Goal: Information Seeking & Learning: Learn about a topic

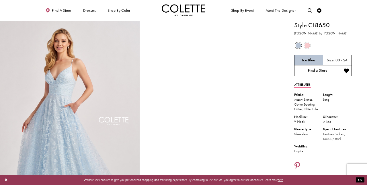
click at [320, 71] on link "Find a Store" at bounding box center [317, 70] width 47 height 11
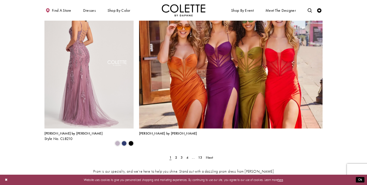
scroll to position [966, 0]
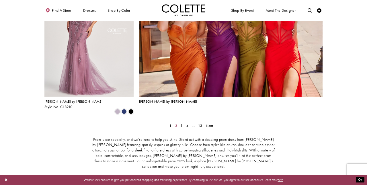
click at [176, 123] on span "2" at bounding box center [176, 125] width 2 height 5
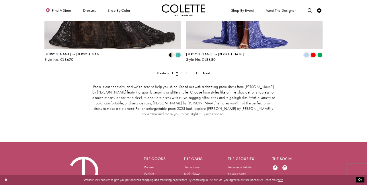
scroll to position [919, 0]
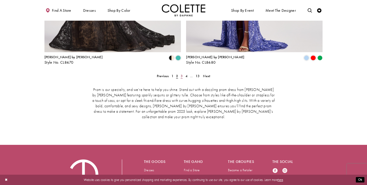
click at [181, 74] on span "3" at bounding box center [182, 76] width 2 height 5
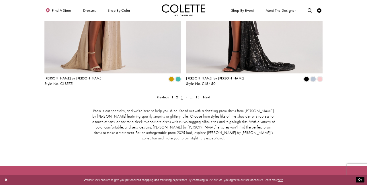
scroll to position [908, 0]
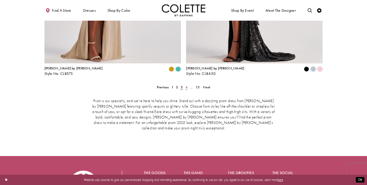
click at [186, 85] on span "4" at bounding box center [187, 87] width 2 height 5
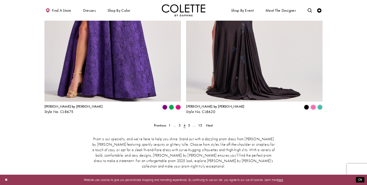
scroll to position [871, 0]
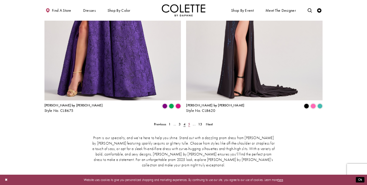
click at [189, 122] on span "5" at bounding box center [189, 124] width 2 height 5
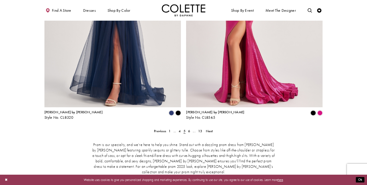
scroll to position [904, 0]
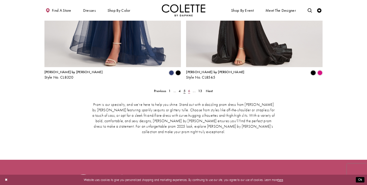
click at [189, 89] on span "6" at bounding box center [189, 91] width 2 height 5
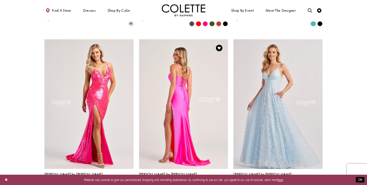
scroll to position [411, 0]
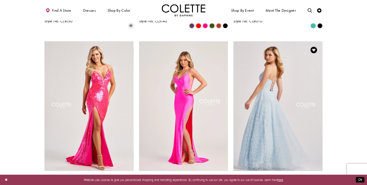
click at [262, 110] on img "Visit Colette by Daphne Style No. CL8650 Page" at bounding box center [277, 106] width 89 height 130
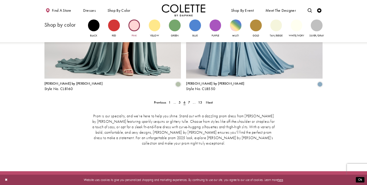
scroll to position [895, 0]
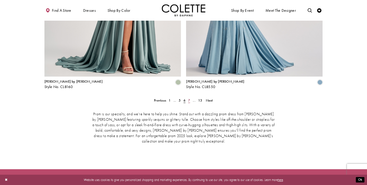
click at [188, 98] on span "7" at bounding box center [189, 100] width 2 height 5
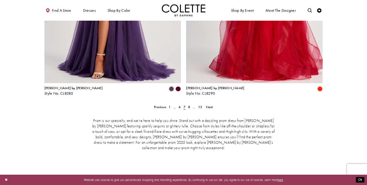
scroll to position [916, 0]
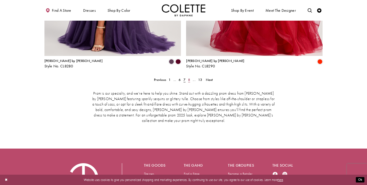
click at [189, 77] on span "8" at bounding box center [189, 79] width 2 height 5
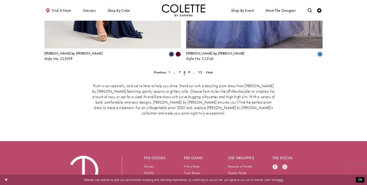
scroll to position [918, 0]
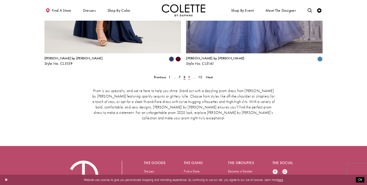
click at [189, 75] on span "9" at bounding box center [189, 77] width 2 height 5
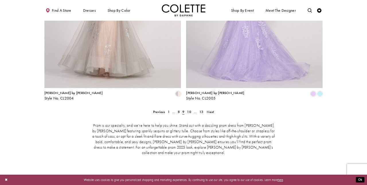
scroll to position [891, 0]
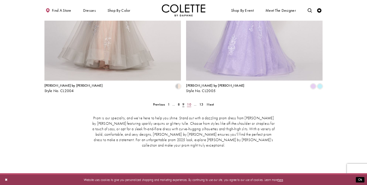
click at [190, 102] on span "10" at bounding box center [189, 104] width 4 height 5
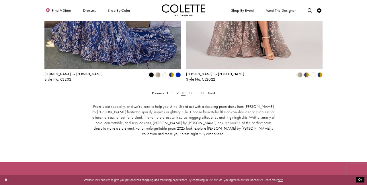
scroll to position [902, 0]
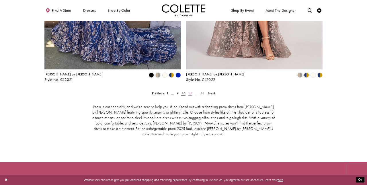
click at [189, 91] on span "11" at bounding box center [190, 93] width 4 height 5
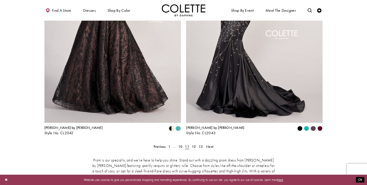
scroll to position [905, 0]
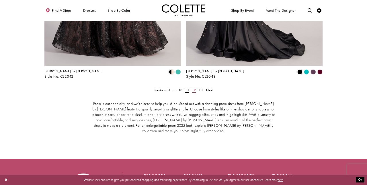
click at [194, 88] on span "12" at bounding box center [194, 90] width 4 height 5
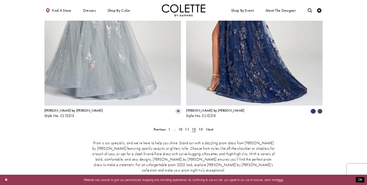
scroll to position [892, 0]
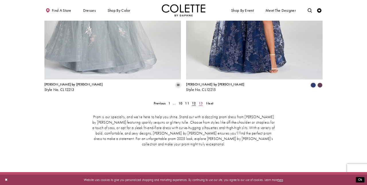
click at [201, 101] on span "13" at bounding box center [201, 103] width 4 height 5
